Goal: Complete application form: Complete application form

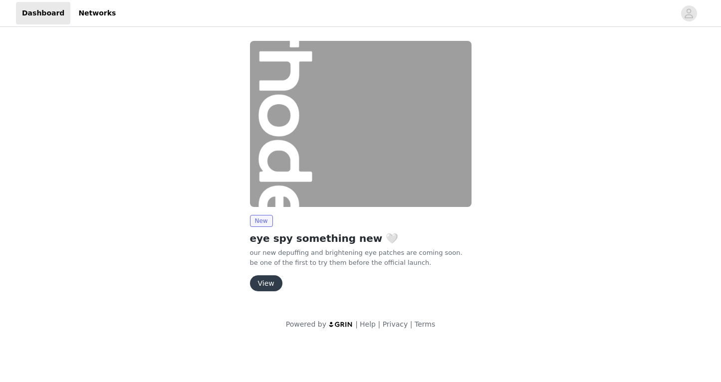
click at [265, 285] on button "View" at bounding box center [266, 283] width 32 height 16
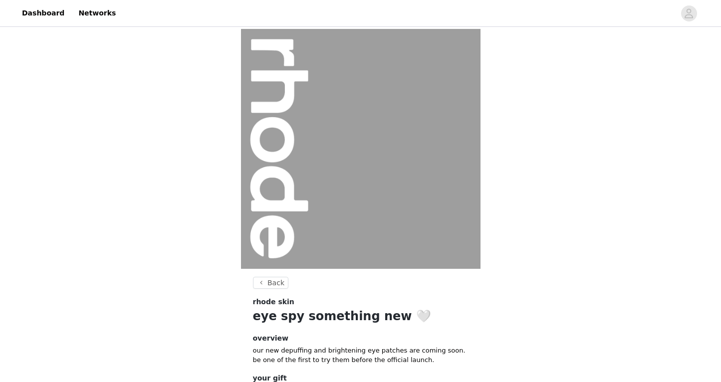
scroll to position [81, 0]
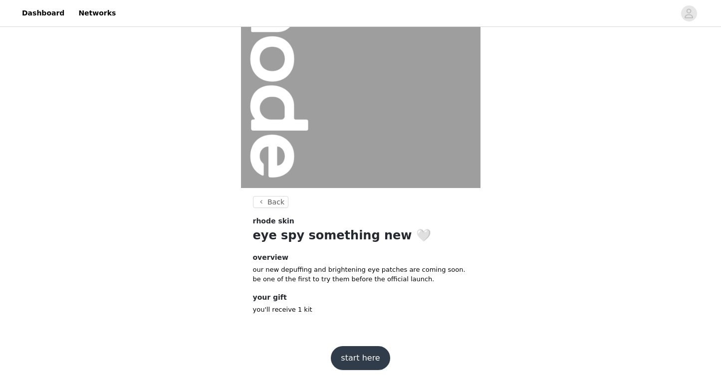
click at [358, 358] on button "start here" at bounding box center [360, 358] width 59 height 24
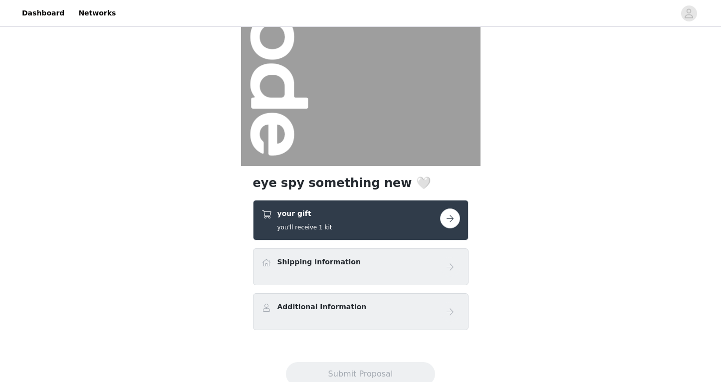
scroll to position [125, 0]
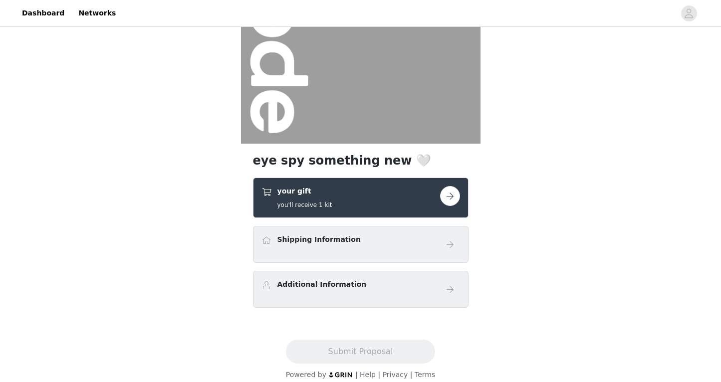
click at [296, 246] on div "Shipping Information" at bounding box center [318, 241] width 83 height 14
click at [329, 240] on h4 "Shipping Information" at bounding box center [318, 239] width 83 height 10
click at [453, 194] on button "button" at bounding box center [450, 196] width 20 height 20
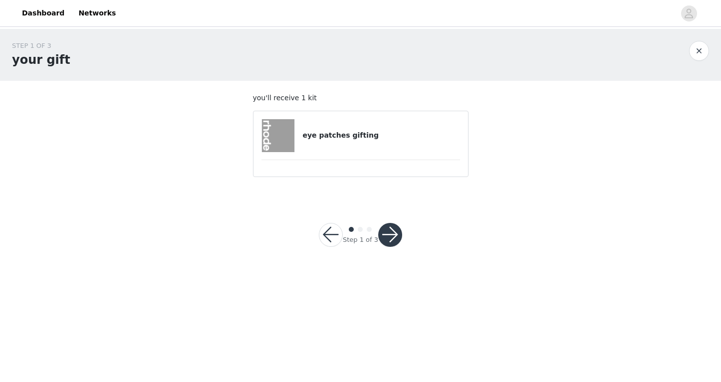
click at [342, 141] on div "eye patches gifting" at bounding box center [360, 135] width 199 height 33
click at [388, 223] on button "button" at bounding box center [390, 235] width 24 height 24
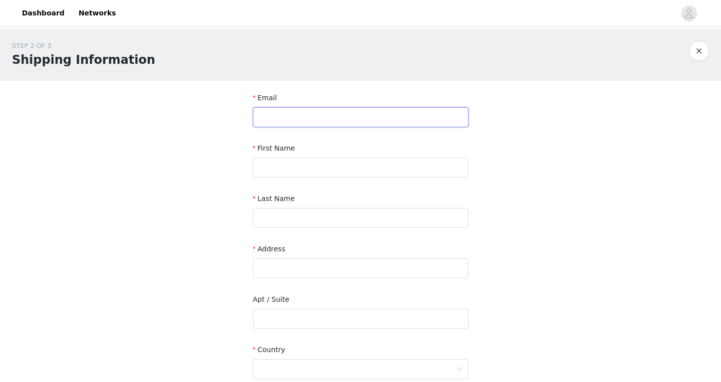
click at [337, 120] on input "text" at bounding box center [360, 117] width 215 height 20
type input "pauline@underscoretalent.com"
click at [343, 166] on input "text" at bounding box center [360, 168] width 215 height 20
type input "Pauline"
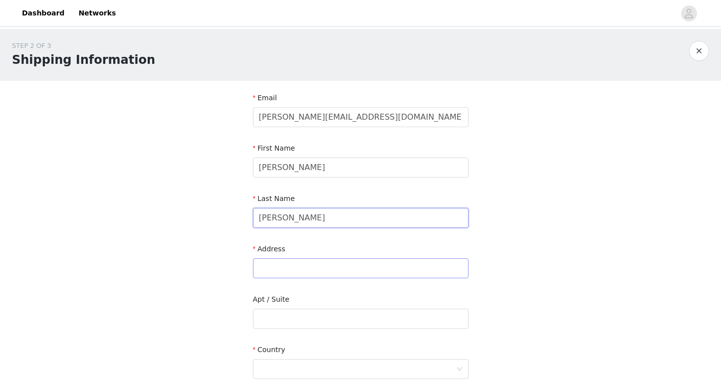
type input "Choi"
click at [322, 265] on input "text" at bounding box center [360, 268] width 215 height 20
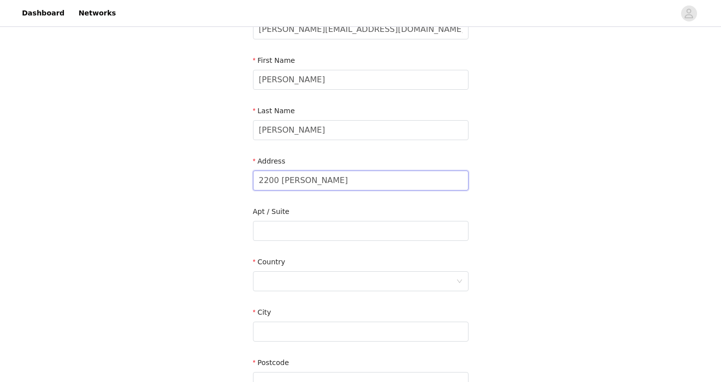
scroll to position [89, 0]
type input "2200 Serrano Pl"
click at [327, 281] on div at bounding box center [357, 279] width 197 height 19
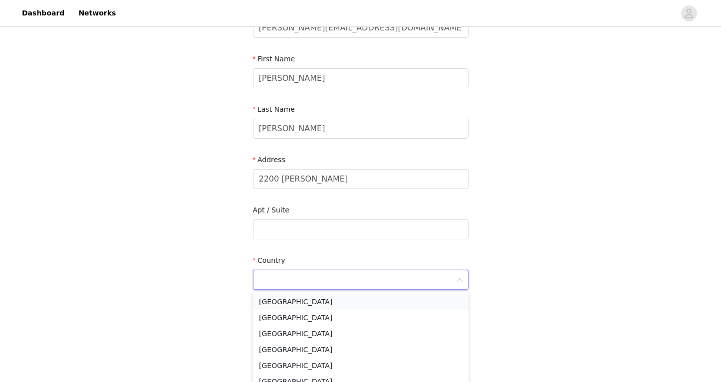
click at [307, 302] on li "United States" at bounding box center [360, 302] width 215 height 16
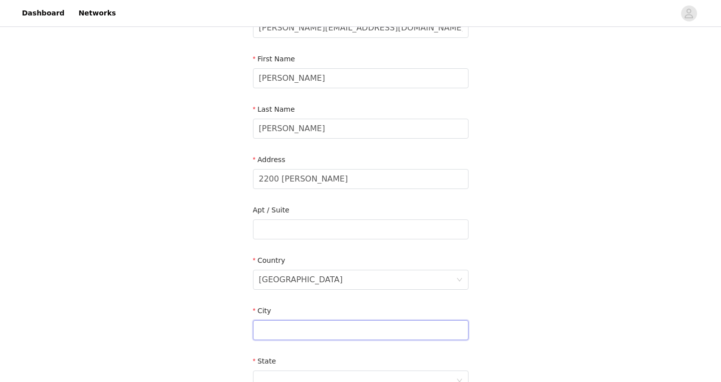
click at [300, 328] on input "text" at bounding box center [360, 330] width 215 height 20
type input "Fullerton"
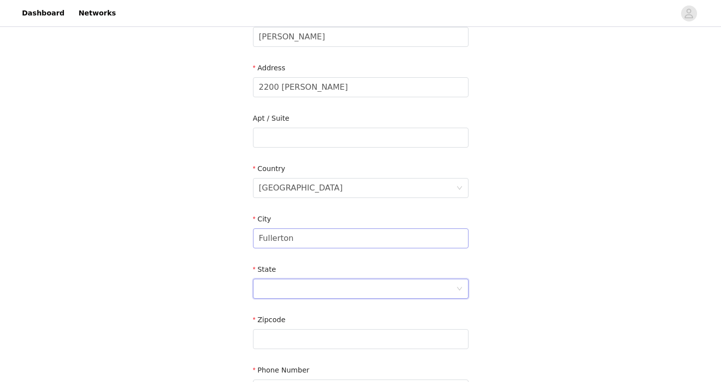
scroll to position [185, 0]
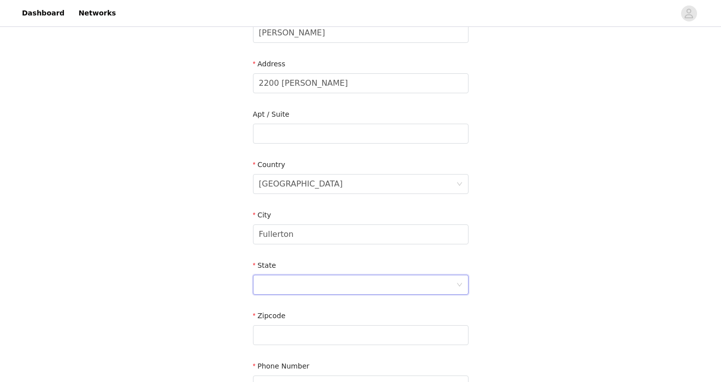
click at [309, 281] on div at bounding box center [357, 284] width 197 height 19
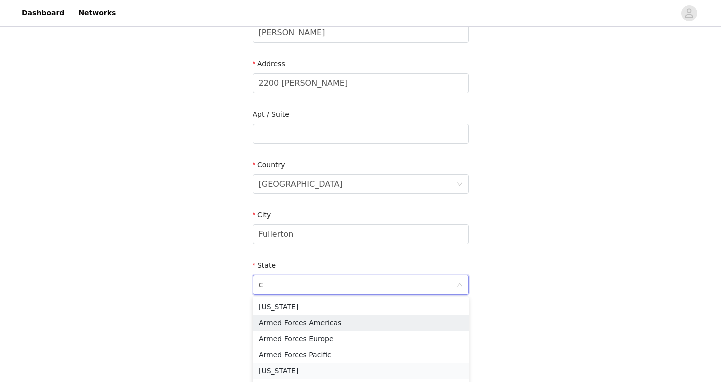
type input "ca"
click at [288, 335] on li "California" at bounding box center [360, 339] width 215 height 16
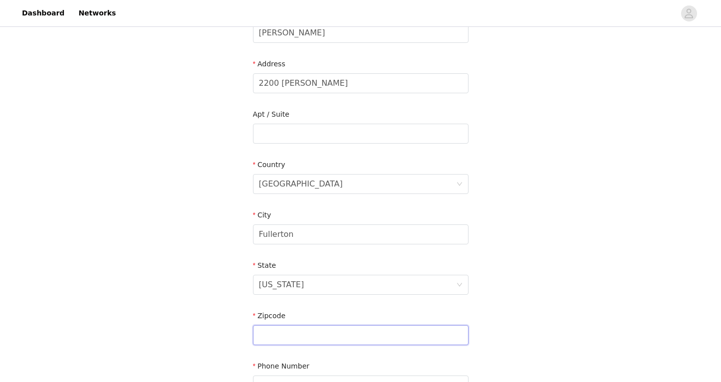
click at [286, 337] on input "text" at bounding box center [360, 335] width 215 height 20
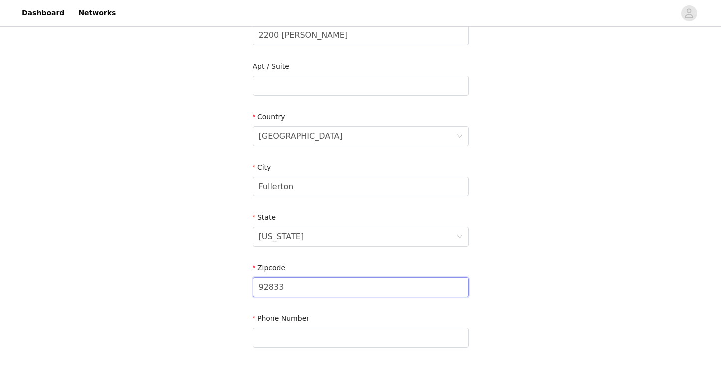
scroll to position [235, 0]
type input "92833"
click at [272, 339] on input "text" at bounding box center [360, 335] width 215 height 20
paste input "714-336-8853"
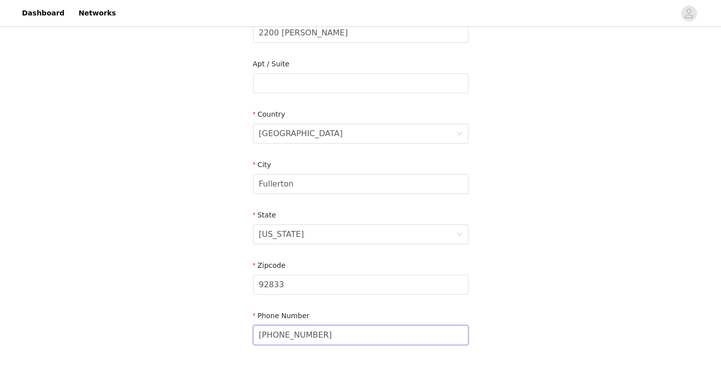
scroll to position [298, 0]
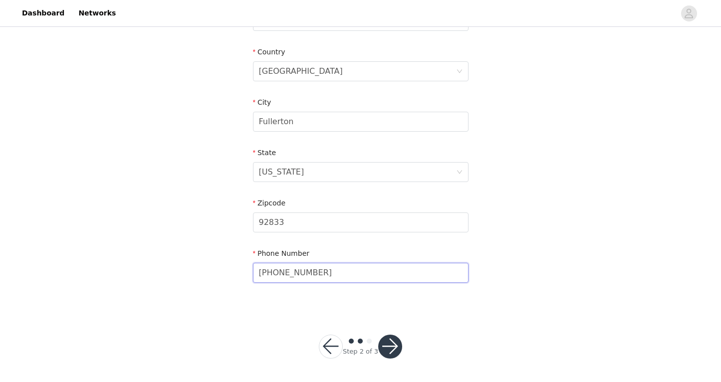
type input "714-336-8853"
click at [392, 347] on button "button" at bounding box center [390, 347] width 24 height 24
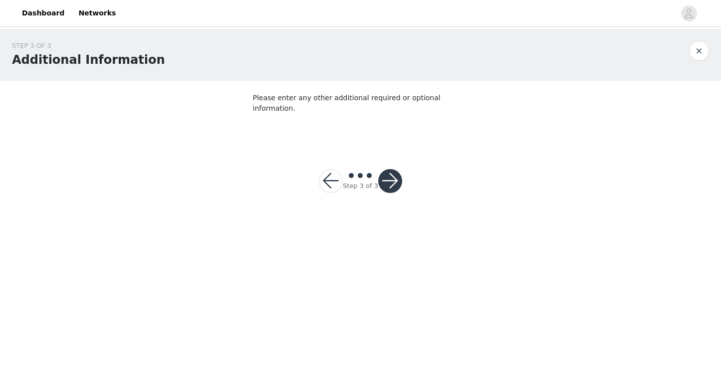
click at [386, 179] on button "button" at bounding box center [390, 181] width 24 height 24
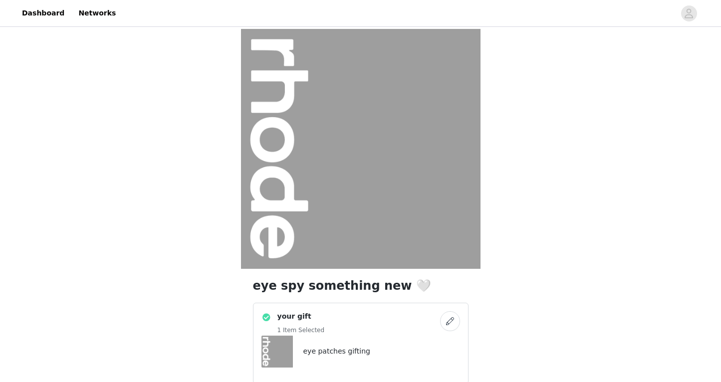
scroll to position [214, 0]
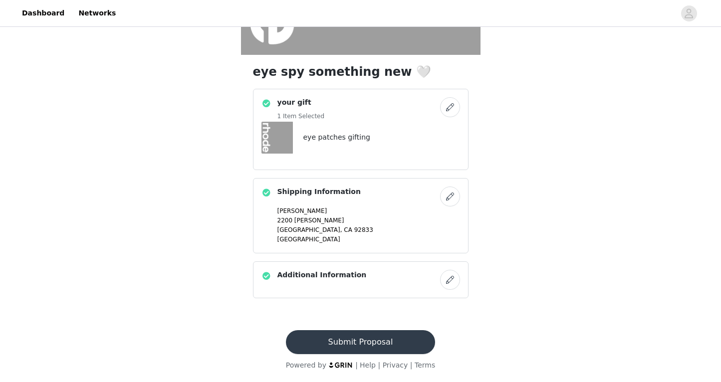
click at [356, 341] on button "Submit Proposal" at bounding box center [360, 342] width 149 height 24
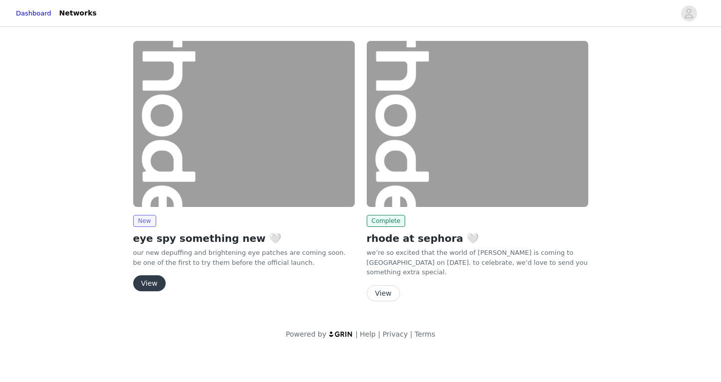
click at [155, 281] on button "View" at bounding box center [149, 283] width 32 height 16
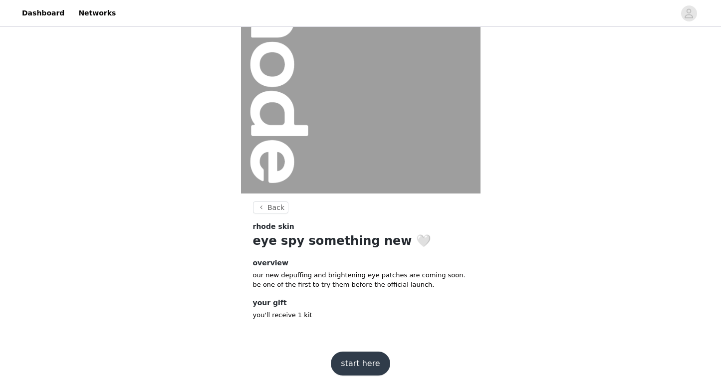
scroll to position [81, 0]
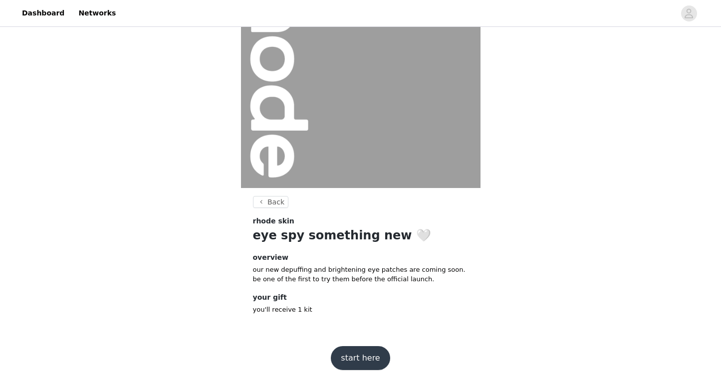
click at [375, 359] on button "start here" at bounding box center [360, 358] width 59 height 24
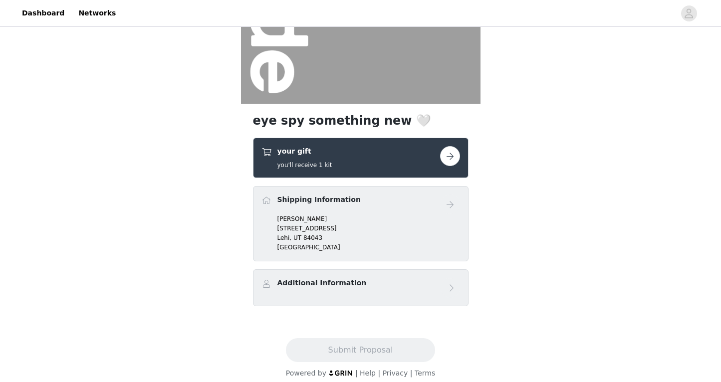
scroll to position [173, 0]
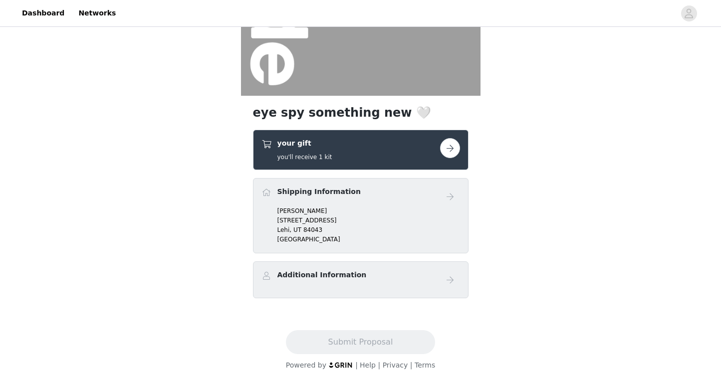
click at [390, 276] on div "Additional Information" at bounding box center [350, 277] width 179 height 14
click at [442, 143] on button "button" at bounding box center [450, 148] width 20 height 20
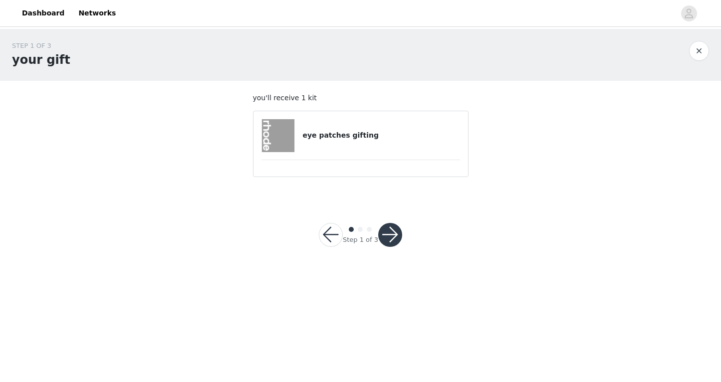
click at [397, 241] on button "button" at bounding box center [390, 235] width 24 height 24
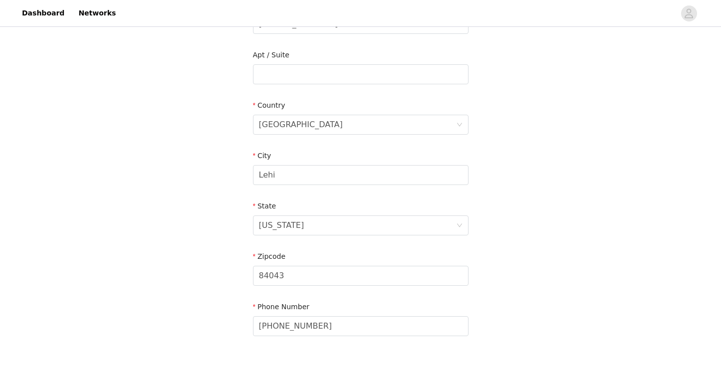
scroll to position [298, 0]
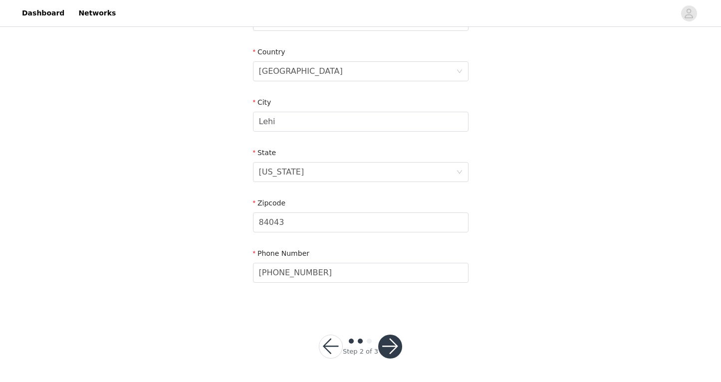
click at [387, 341] on button "button" at bounding box center [390, 347] width 24 height 24
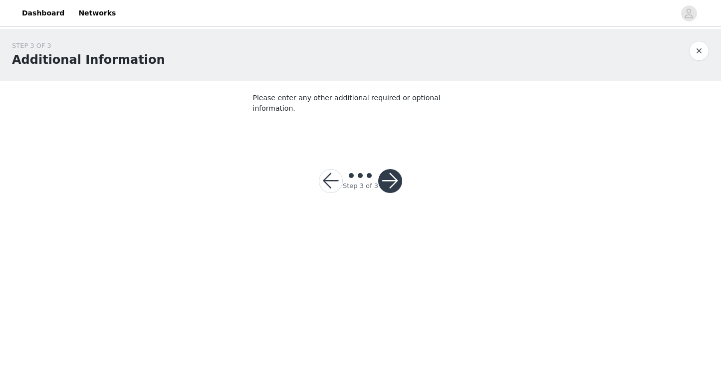
click at [391, 169] on button "button" at bounding box center [390, 181] width 24 height 24
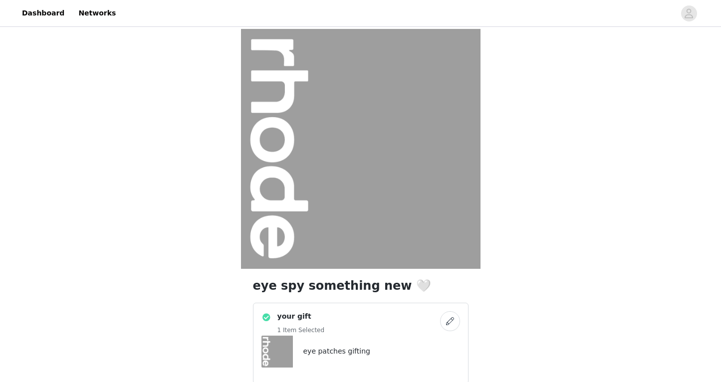
scroll to position [214, 0]
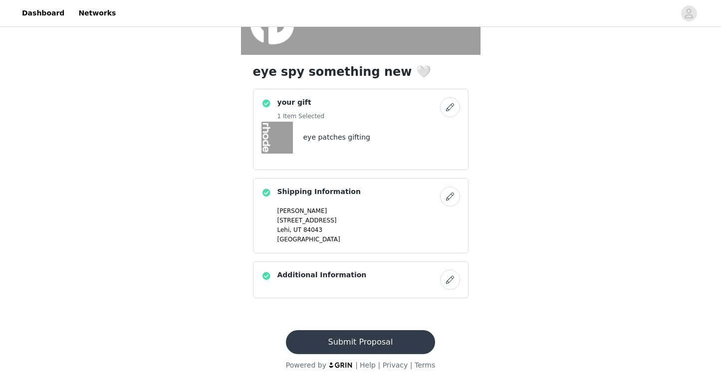
click at [371, 348] on button "Submit Proposal" at bounding box center [360, 342] width 149 height 24
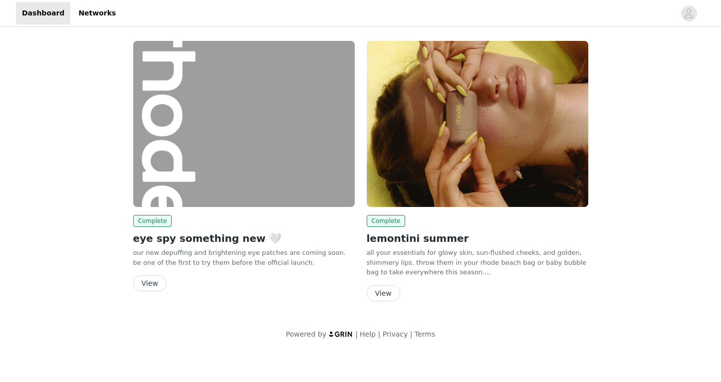
click at [140, 280] on button "View" at bounding box center [149, 283] width 33 height 16
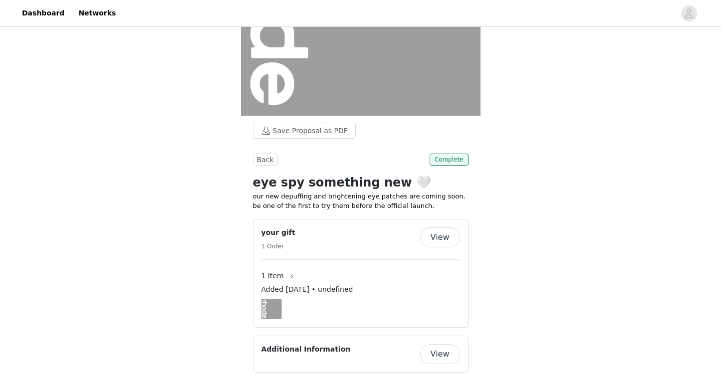
scroll to position [164, 0]
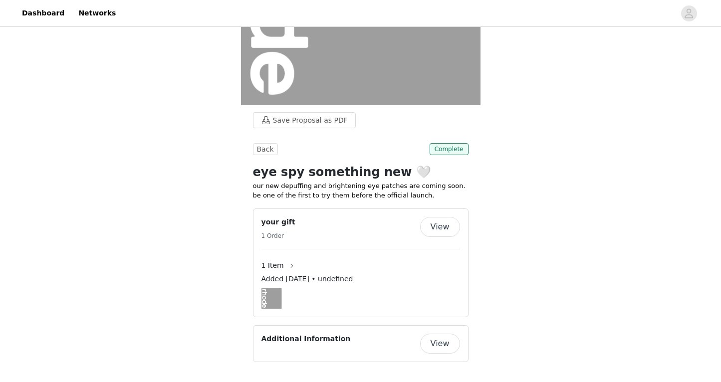
click at [441, 219] on button "View" at bounding box center [440, 227] width 40 height 20
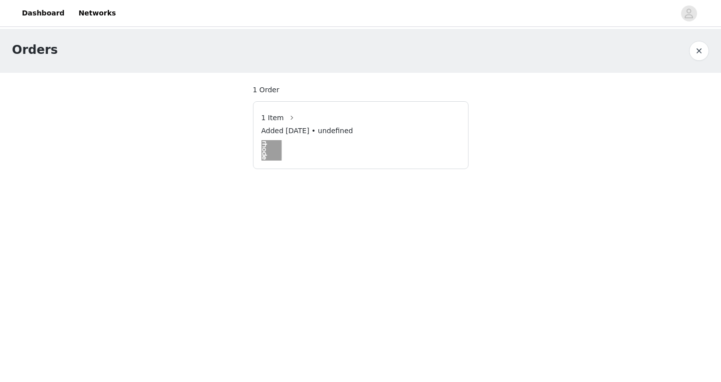
click at [371, 126] on div "Added [DATE] • undefined" at bounding box center [360, 133] width 199 height 14
click at [302, 130] on span "Added [DATE] • undefined" at bounding box center [307, 131] width 92 height 10
click at [298, 123] on div "1 Item" at bounding box center [360, 118] width 199 height 16
click at [705, 50] on button "button" at bounding box center [699, 51] width 20 height 20
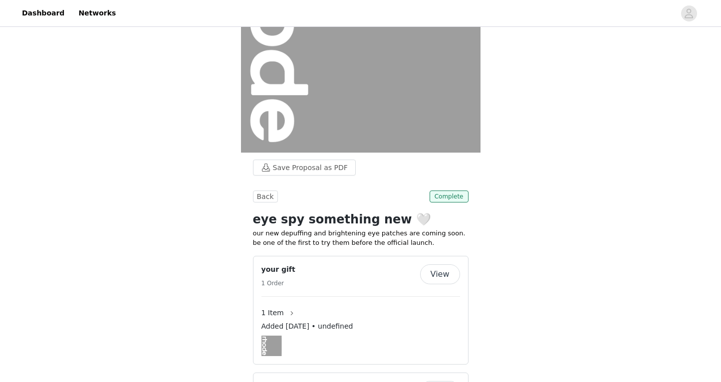
scroll to position [164, 0]
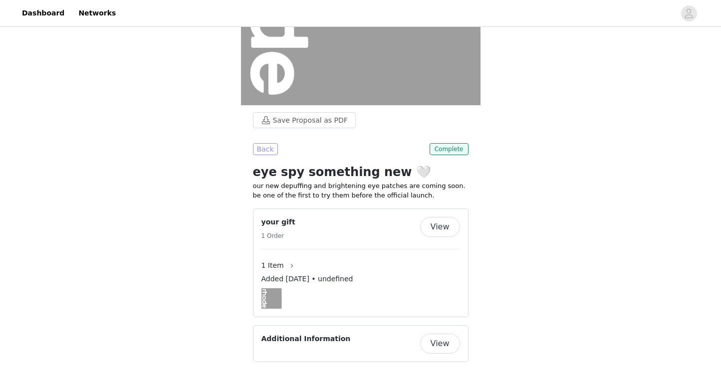
click at [261, 145] on button "Back" at bounding box center [265, 149] width 25 height 12
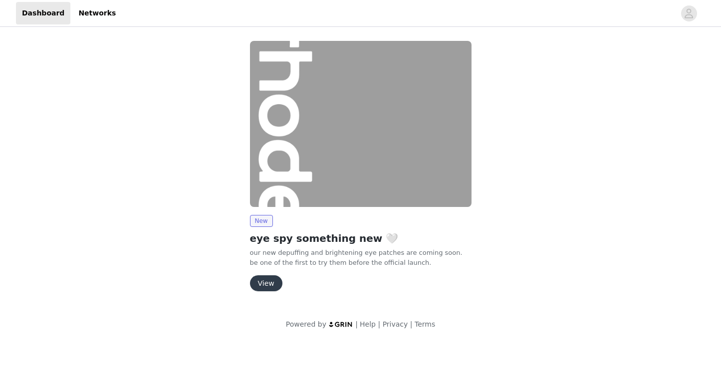
click at [265, 284] on button "View" at bounding box center [266, 283] width 32 height 16
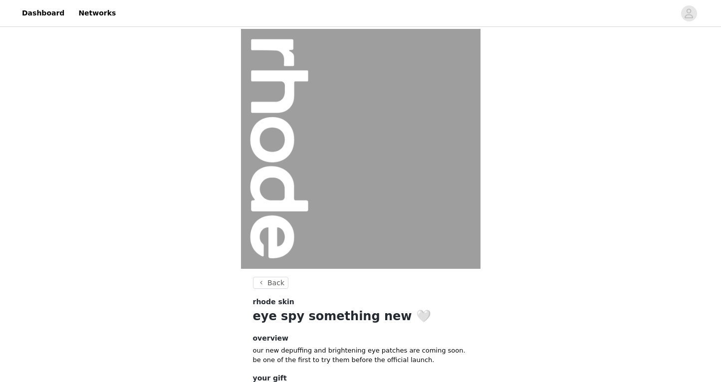
scroll to position [81, 0]
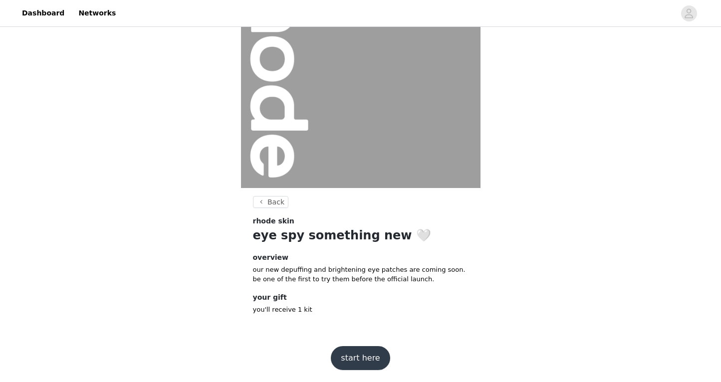
click at [364, 358] on button "start here" at bounding box center [360, 358] width 59 height 24
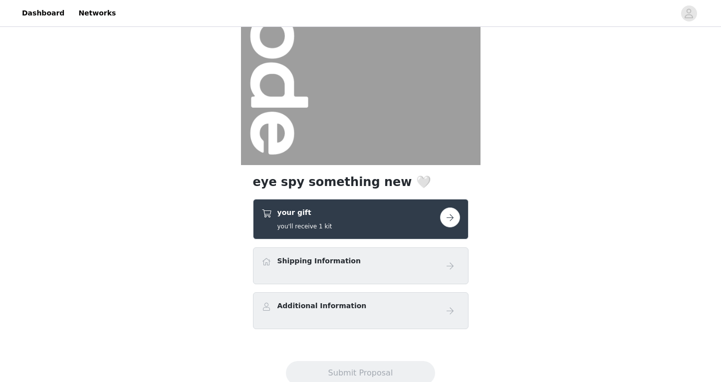
scroll to position [123, 0]
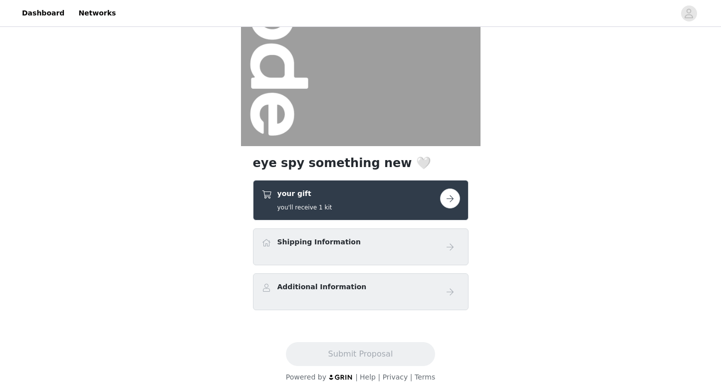
click at [377, 242] on div "Shipping Information" at bounding box center [350, 244] width 179 height 14
click at [397, 210] on div "your gift you'll receive 1 kit" at bounding box center [350, 200] width 179 height 23
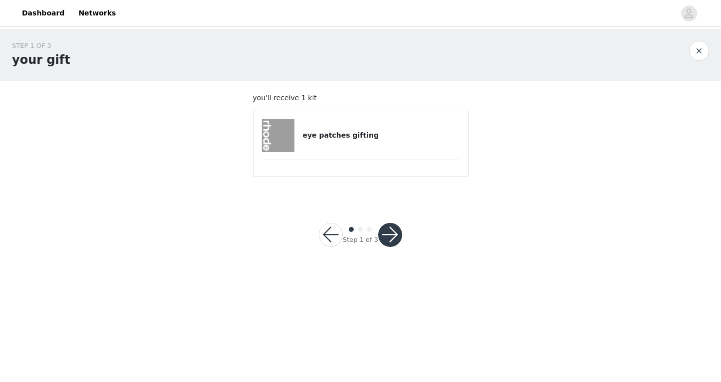
click at [386, 235] on button "button" at bounding box center [390, 235] width 24 height 24
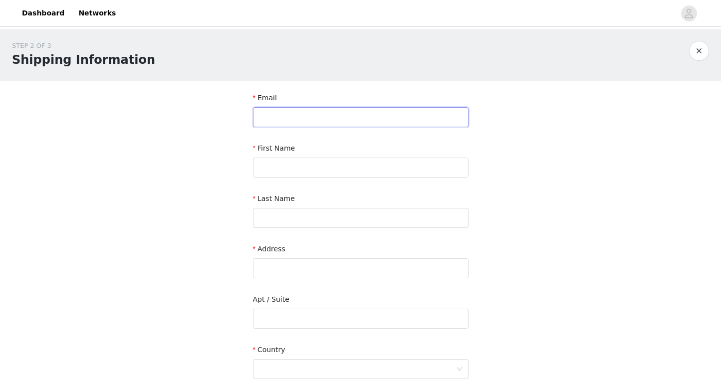
click at [294, 107] on input "text" at bounding box center [360, 117] width 215 height 20
type input "sayjay@underscoretalent.com"
click at [299, 169] on input "text" at bounding box center [360, 168] width 215 height 20
type input "Sarah"
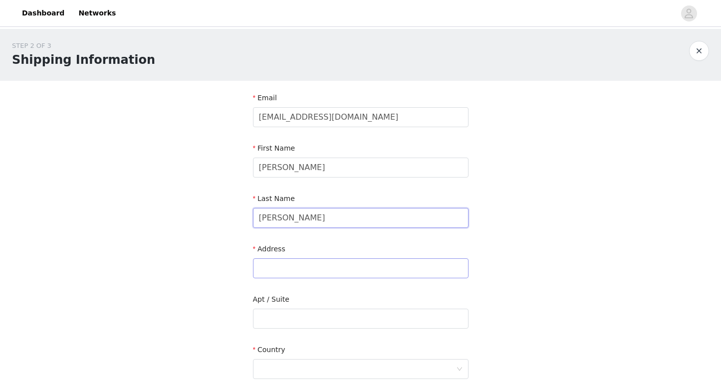
type input "Johnson"
click at [309, 271] on input "text" at bounding box center [360, 268] width 215 height 20
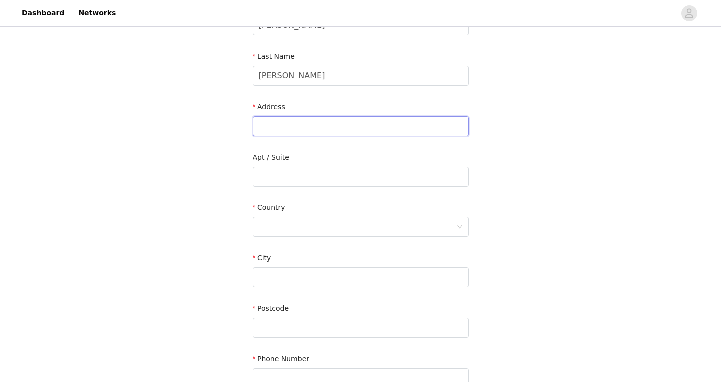
scroll to position [144, 0]
paste input "117 Kensington Avenue"
type input "117 Kensington Avenue"
click at [258, 171] on input "text" at bounding box center [360, 175] width 215 height 20
type input "Unit 304"
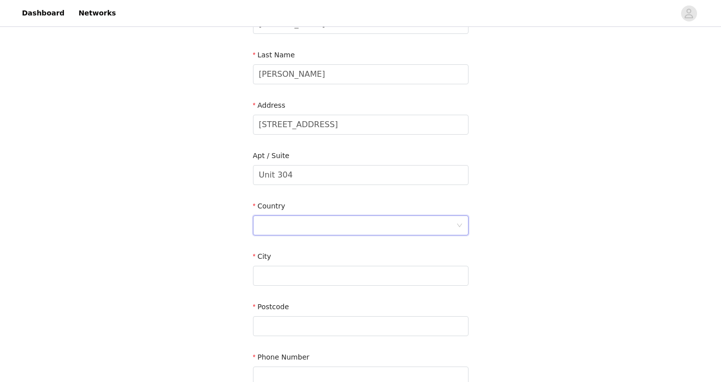
click at [290, 229] on div at bounding box center [357, 225] width 197 height 19
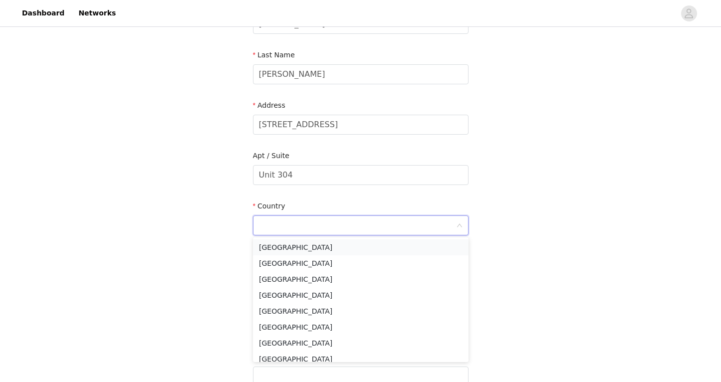
click at [291, 249] on li "United States" at bounding box center [360, 247] width 215 height 16
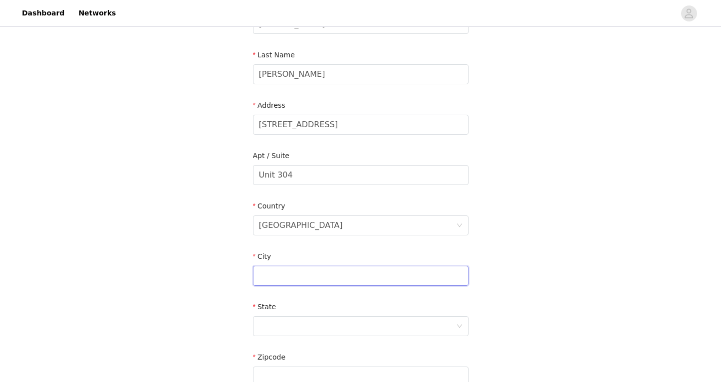
click at [287, 274] on input "text" at bounding box center [360, 276] width 215 height 20
paste input "07304"
type input "07304"
click at [283, 330] on div at bounding box center [357, 326] width 197 height 19
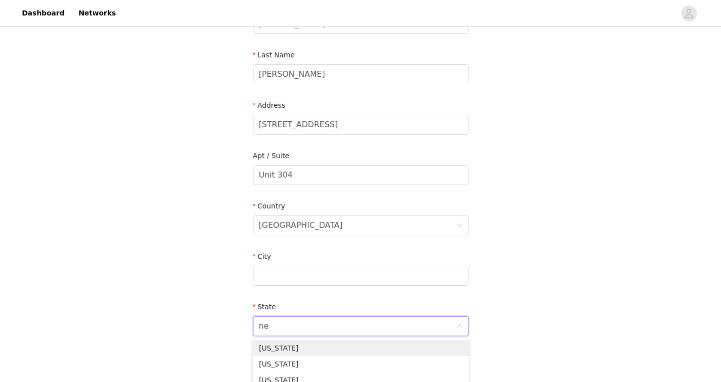
type input "new"
click at [281, 359] on li "New Jersey" at bounding box center [360, 364] width 215 height 16
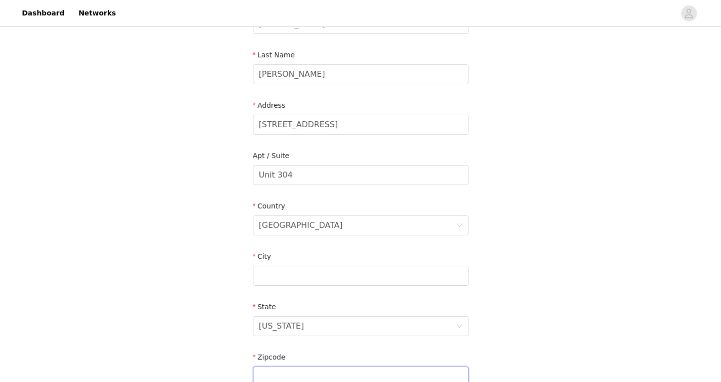
click at [273, 373] on input "text" at bounding box center [360, 377] width 215 height 20
paste input "07304"
type input "07304"
click at [291, 271] on input "text" at bounding box center [360, 276] width 215 height 20
type input "j"
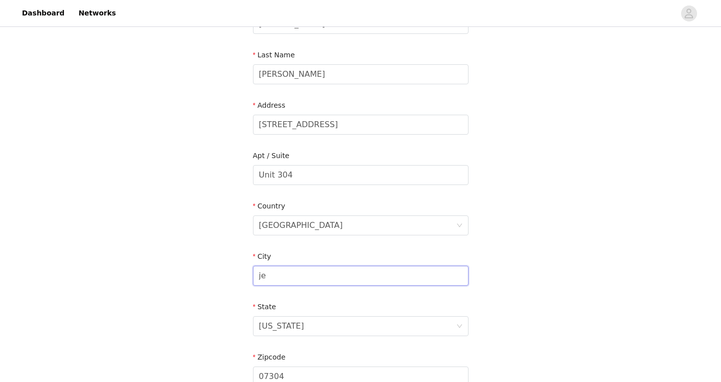
type input "j"
type input "Jersey City"
click at [201, 302] on div "STEP 2 OF 3 Shipping Information Email sayjay@underscoretalent.com First Name S…" at bounding box center [360, 175] width 721 height 580
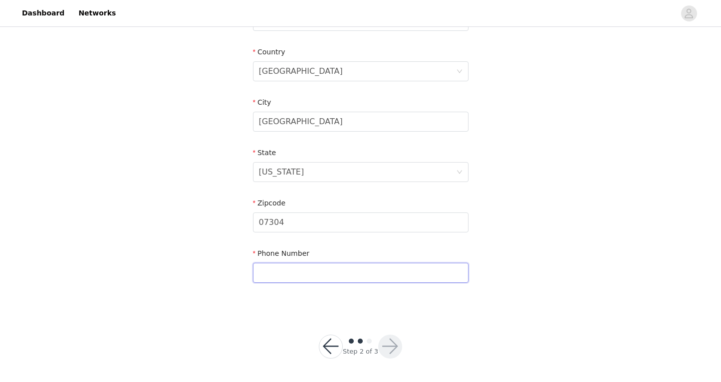
click at [273, 280] on input "text" at bounding box center [360, 273] width 215 height 20
paste input "214-507-9914"
type input "214-507-9914"
click at [390, 343] on button "button" at bounding box center [390, 347] width 24 height 24
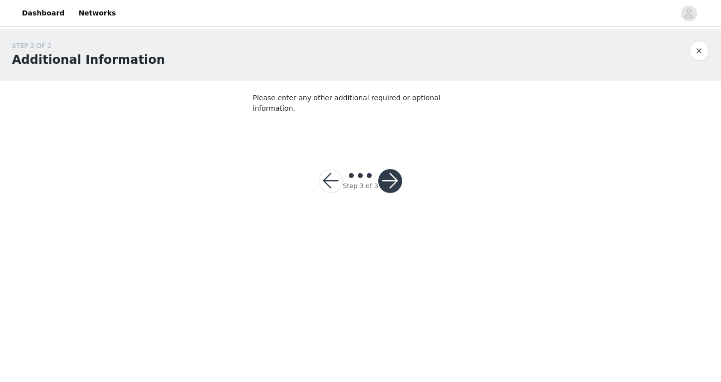
click at [385, 169] on button "button" at bounding box center [390, 181] width 24 height 24
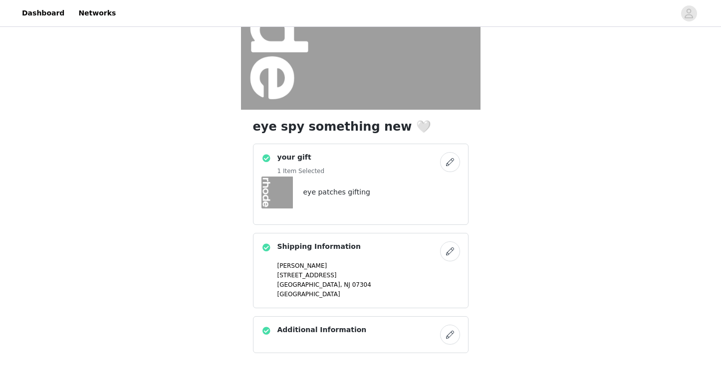
scroll to position [214, 0]
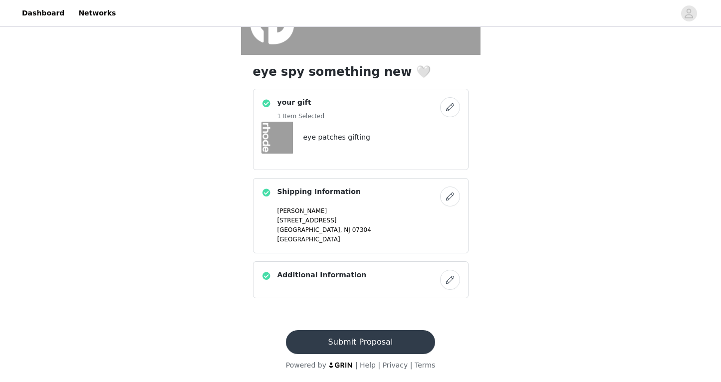
click at [362, 341] on button "Submit Proposal" at bounding box center [360, 342] width 149 height 24
